Goal: Transaction & Acquisition: Purchase product/service

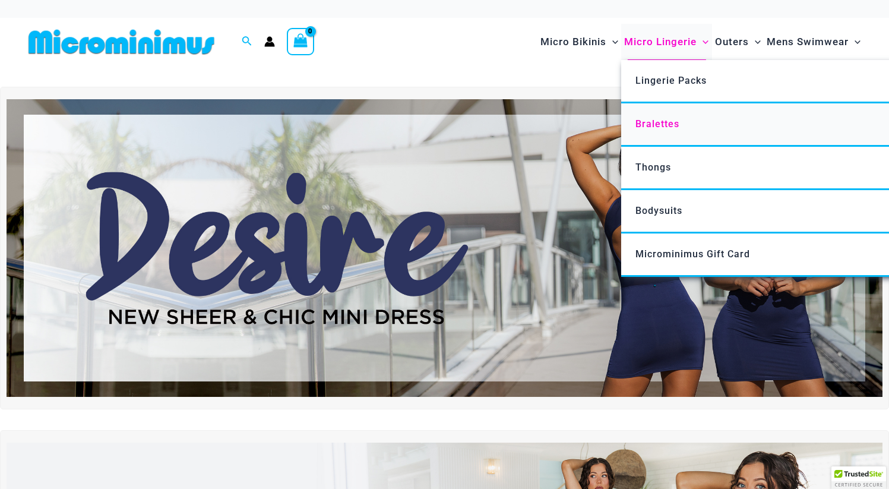
click at [661, 125] on span "Bralettes" at bounding box center [657, 123] width 44 height 11
